Goal: Transaction & Acquisition: Purchase product/service

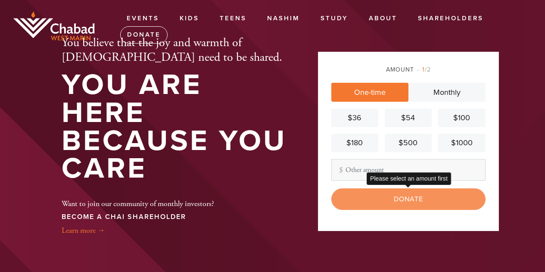
scroll to position [51, 0]
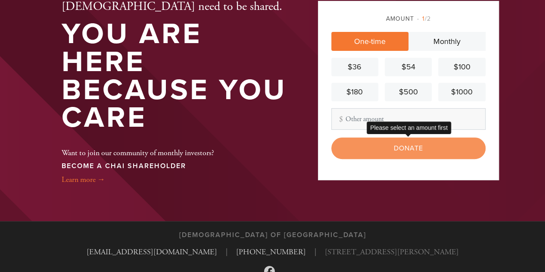
click at [416, 151] on div "Donate" at bounding box center [408, 148] width 154 height 22
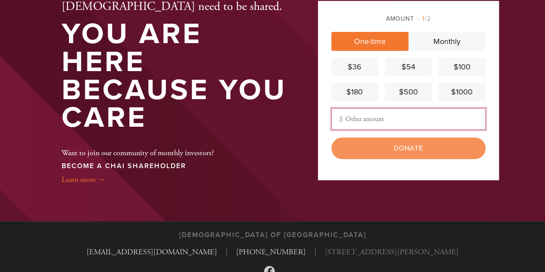
click at [380, 122] on input "Other Amount" at bounding box center [408, 119] width 154 height 22
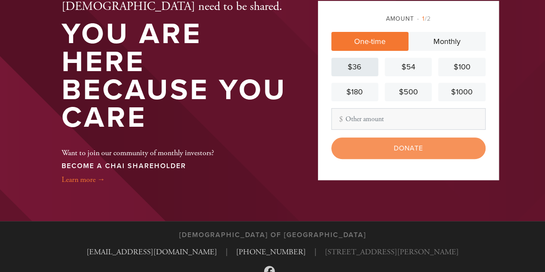
click at [371, 75] on link "$36" at bounding box center [354, 67] width 47 height 19
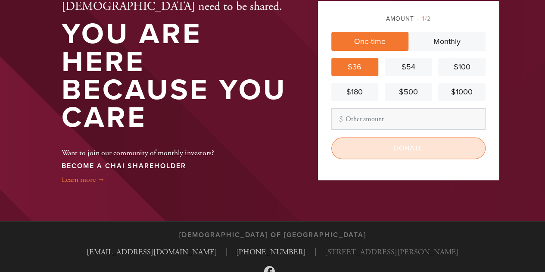
click at [391, 143] on input "Donate" at bounding box center [408, 148] width 154 height 22
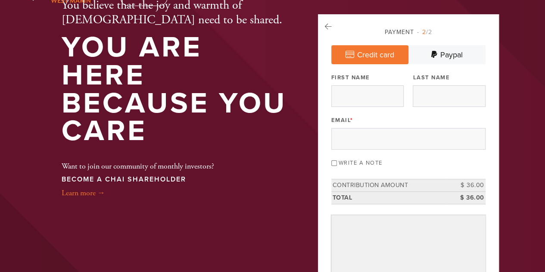
scroll to position [35, 0]
